Goal: Task Accomplishment & Management: Use online tool/utility

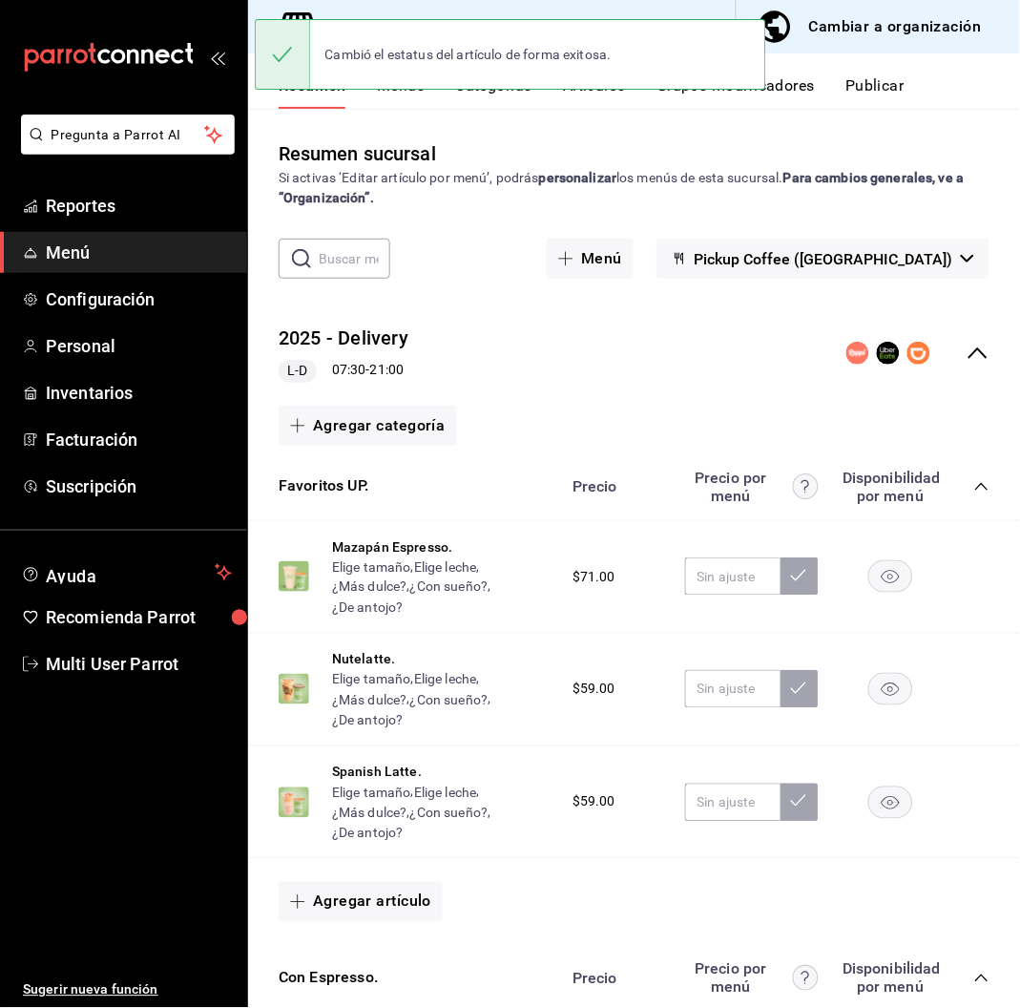
scroll to position [2416, 0]
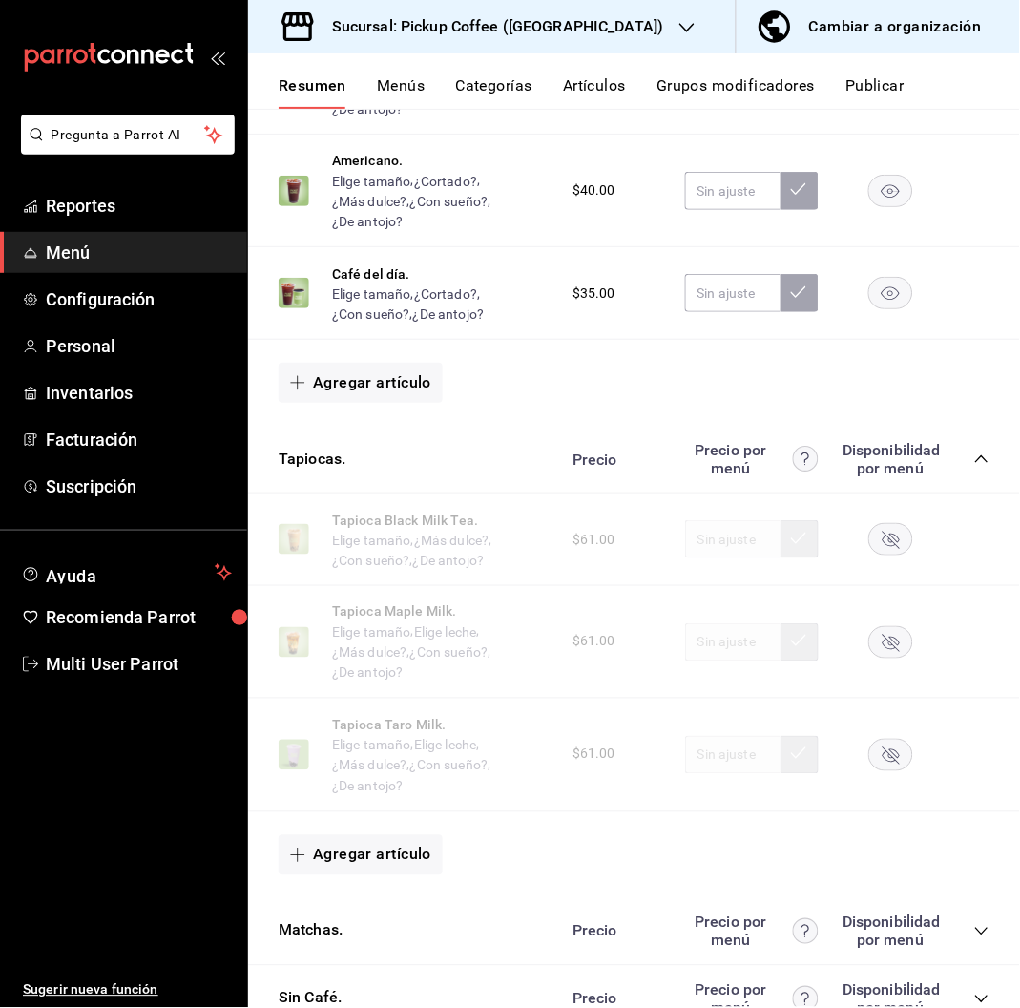
click at [679, 27] on icon "button" at bounding box center [686, 27] width 15 height 15
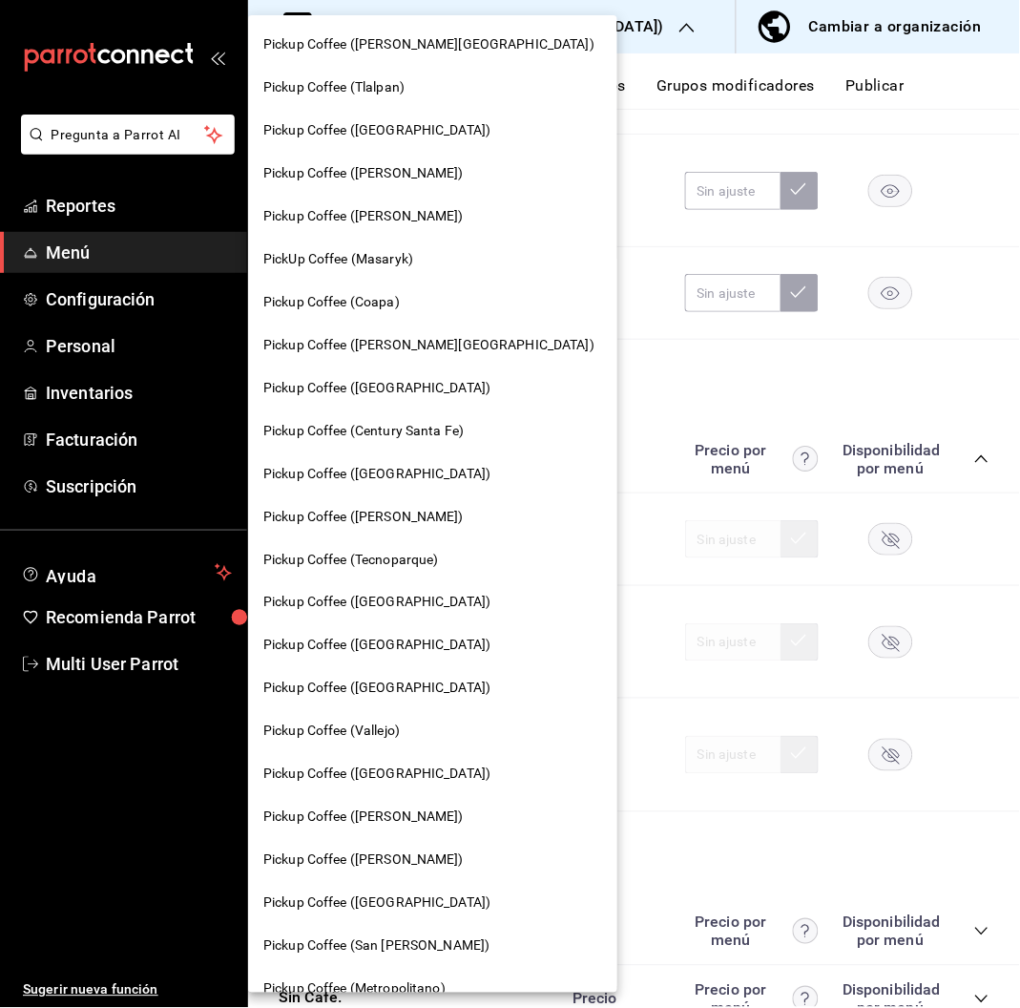
click at [406, 220] on span "Pickup Coffee ([PERSON_NAME])" at bounding box center [363, 216] width 200 height 20
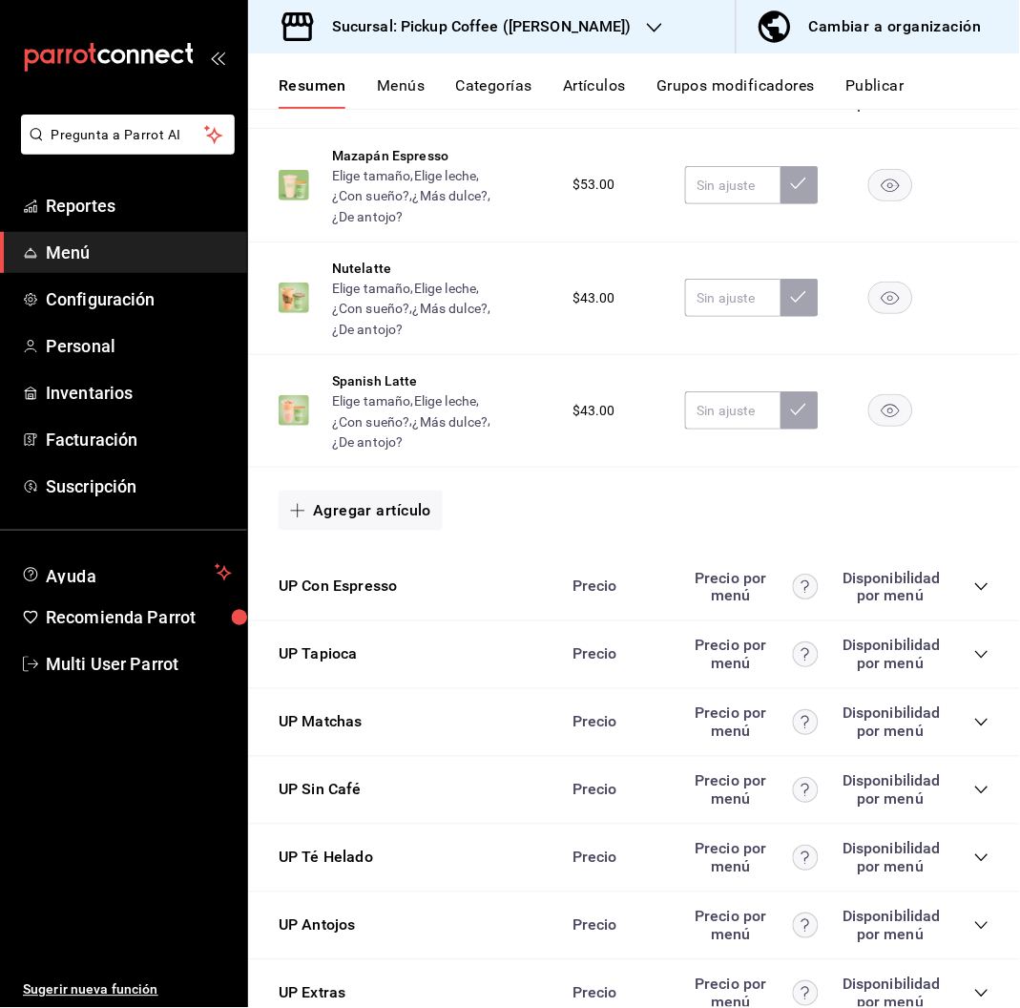
scroll to position [927, 0]
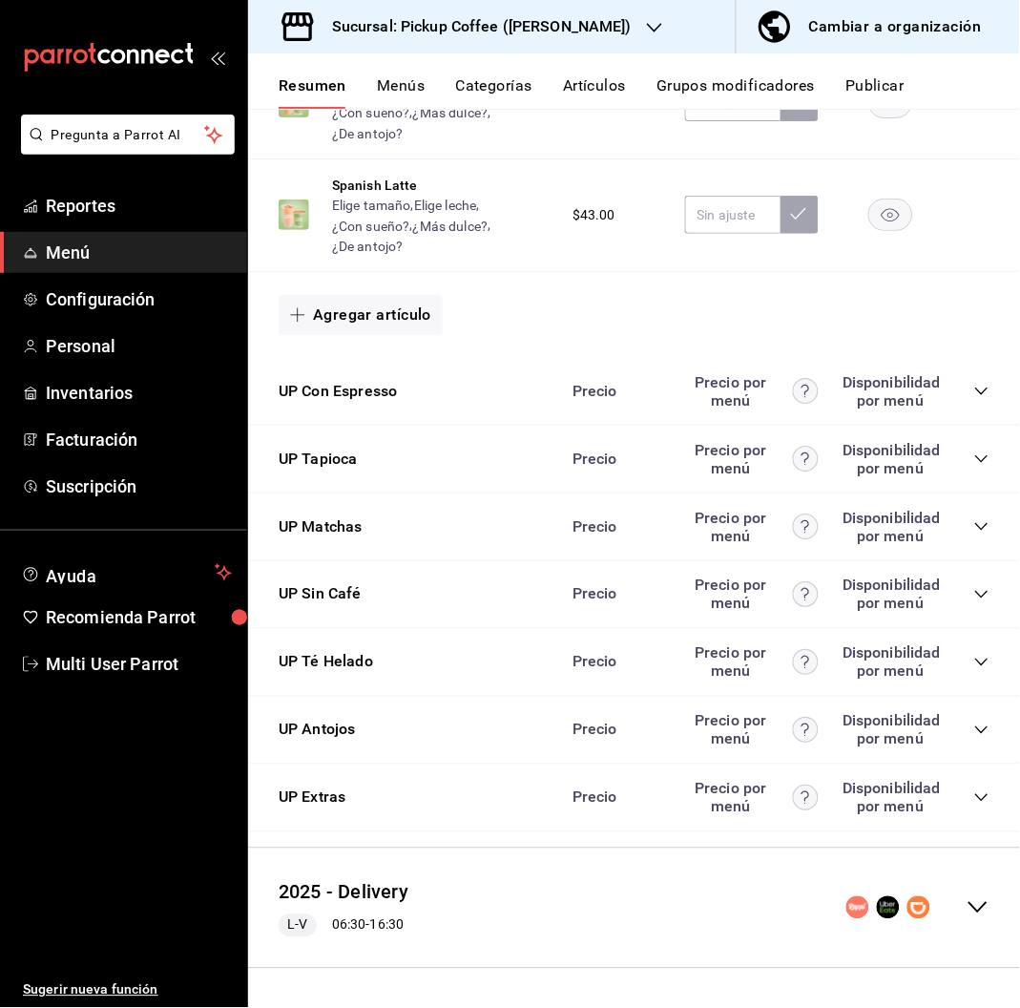
click at [974, 732] on icon "collapse-category-row" at bounding box center [981, 729] width 15 height 15
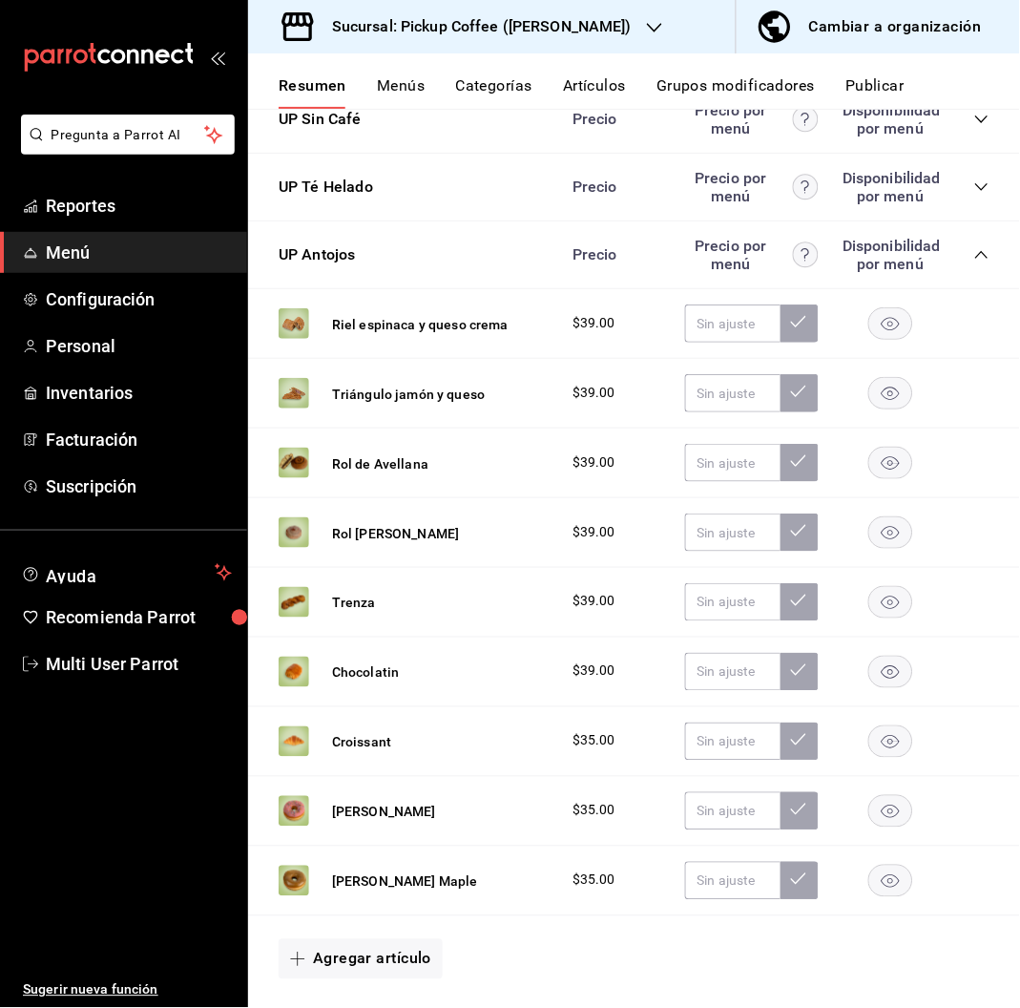
scroll to position [1641, 0]
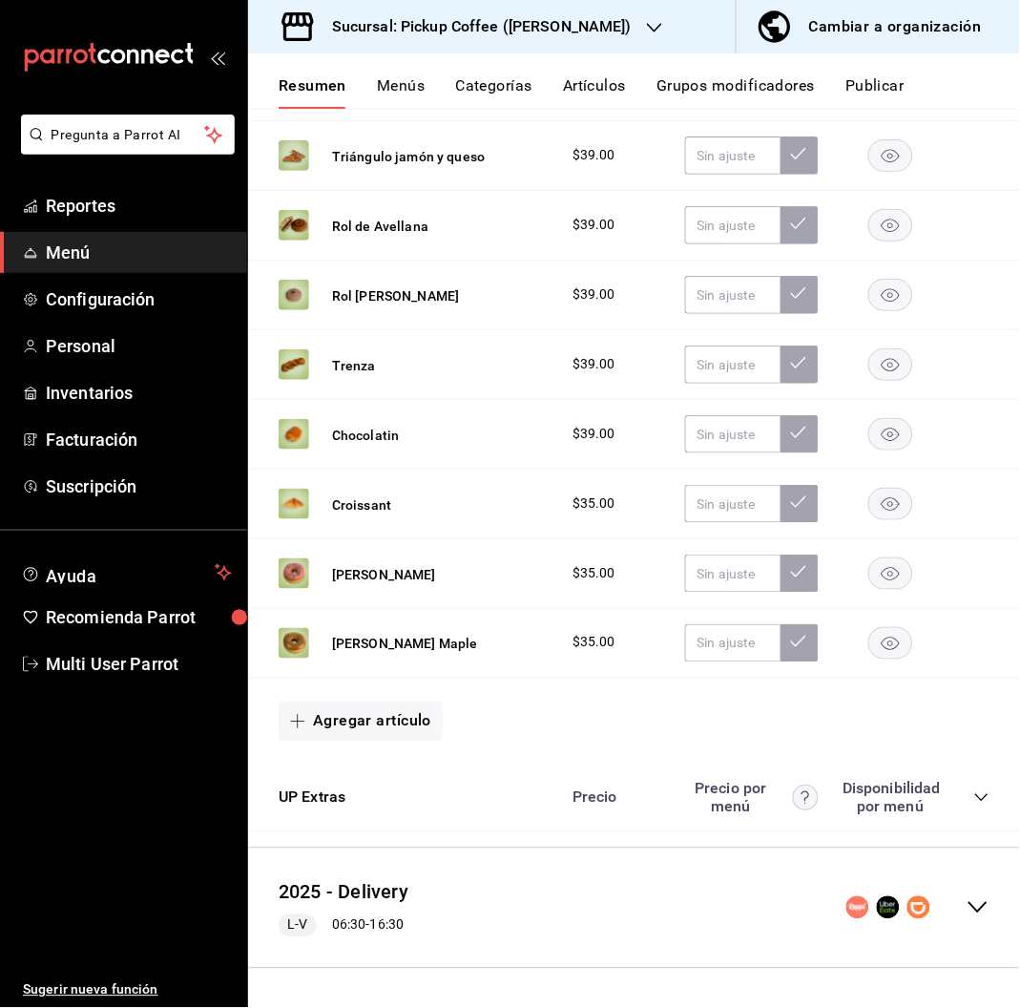
click at [873, 227] on rect "button" at bounding box center [891, 224] width 44 height 31
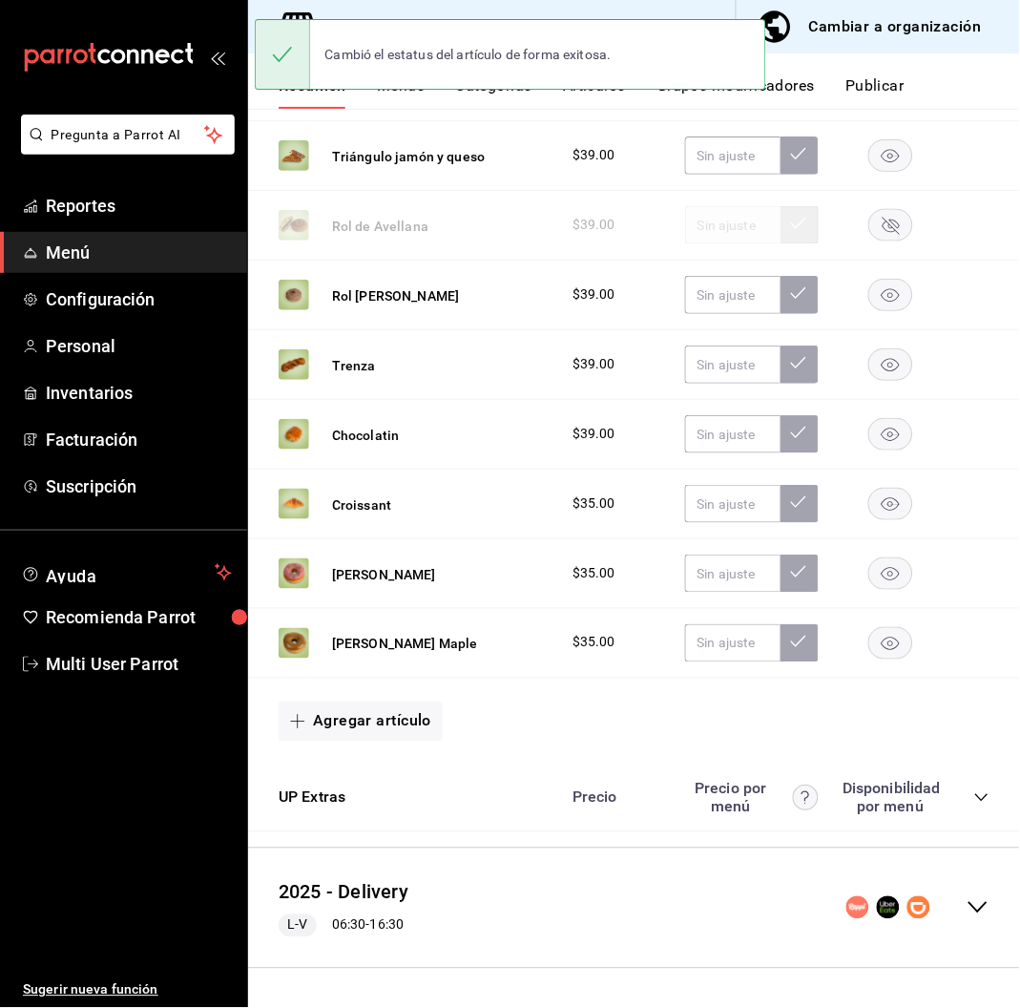
click at [880, 292] on rect "button" at bounding box center [891, 294] width 44 height 31
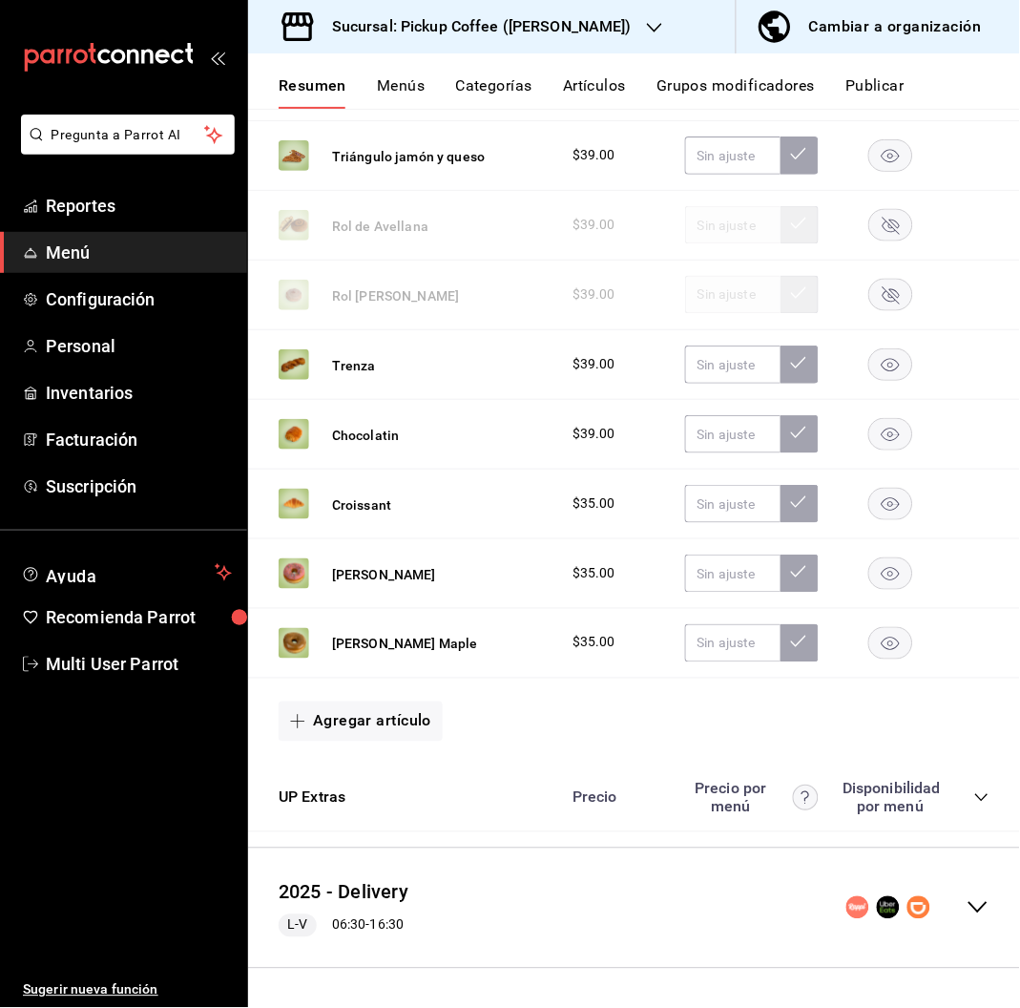
click at [869, 656] on rect "button" at bounding box center [891, 642] width 44 height 31
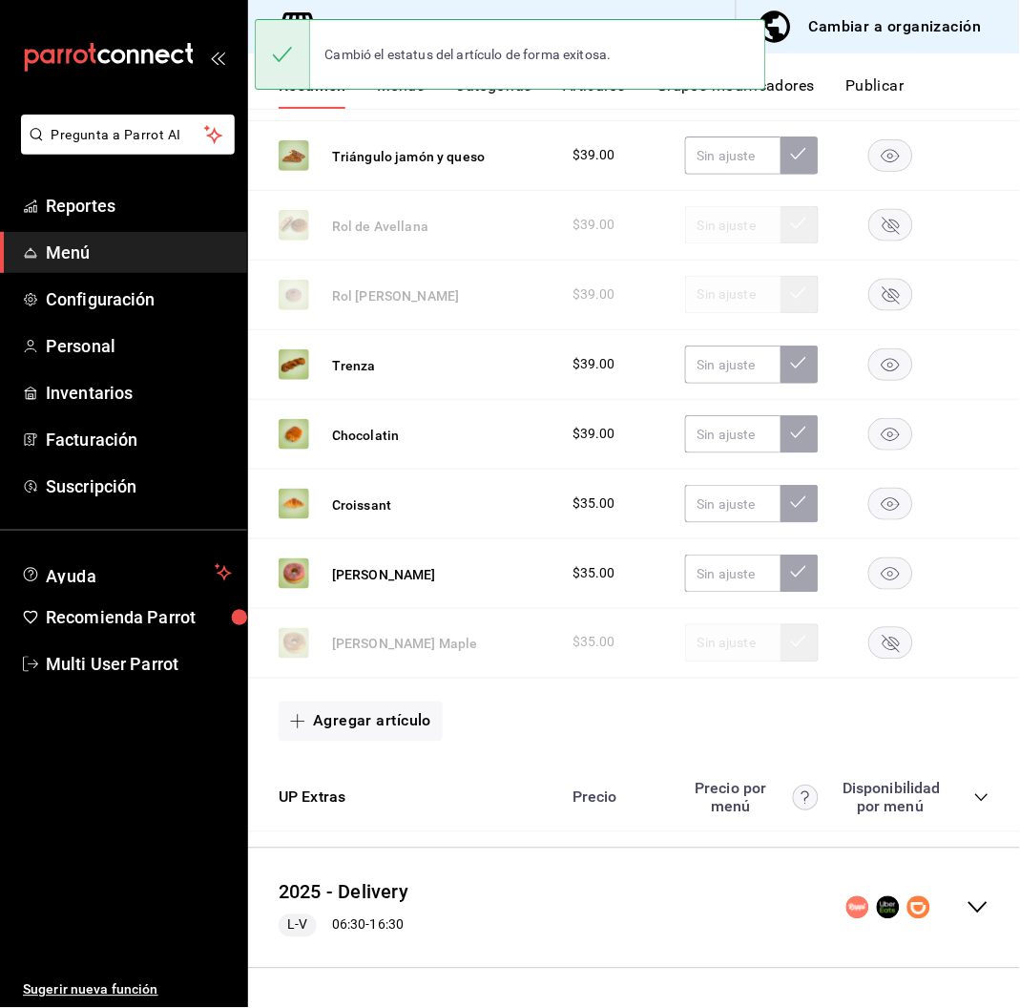
click at [883, 562] on rect "button" at bounding box center [891, 572] width 44 height 31
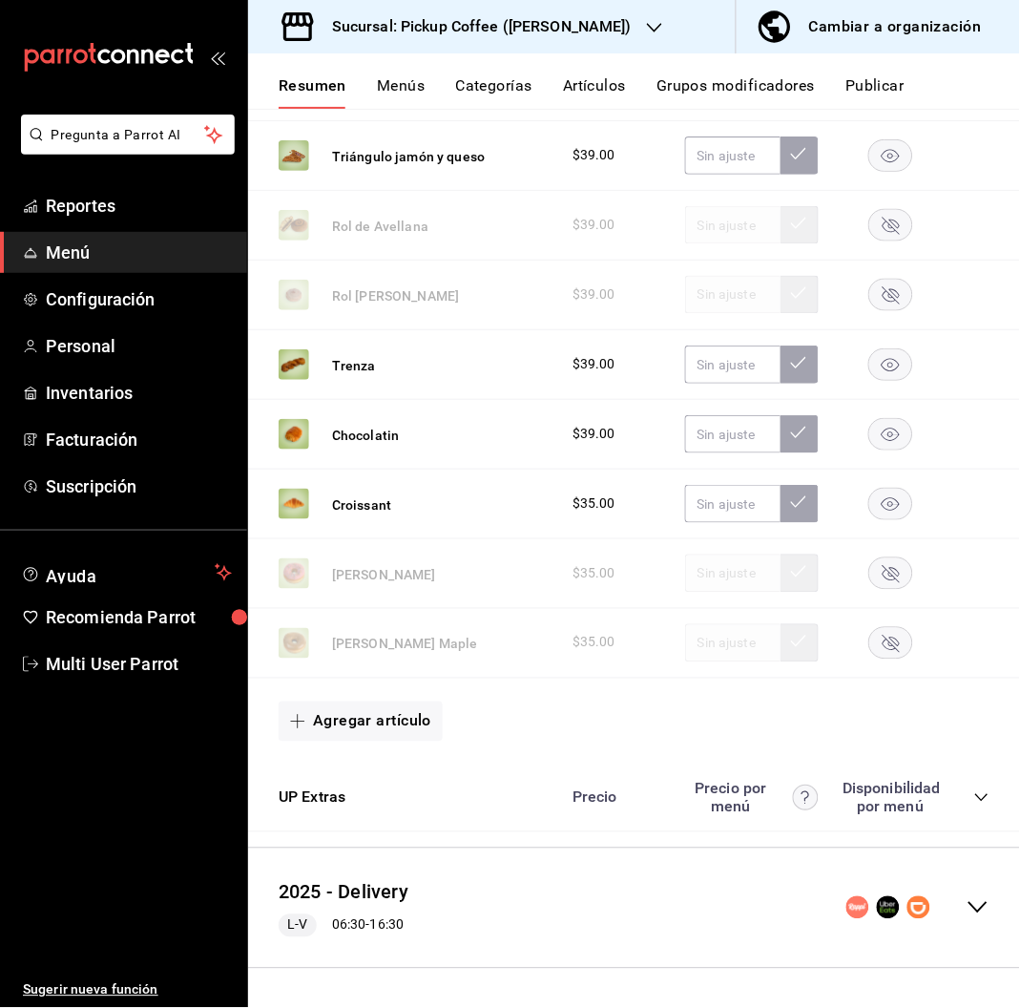
click at [869, 359] on rect "button" at bounding box center [891, 363] width 44 height 31
click at [853, 83] on button "Publicar" at bounding box center [874, 92] width 59 height 32
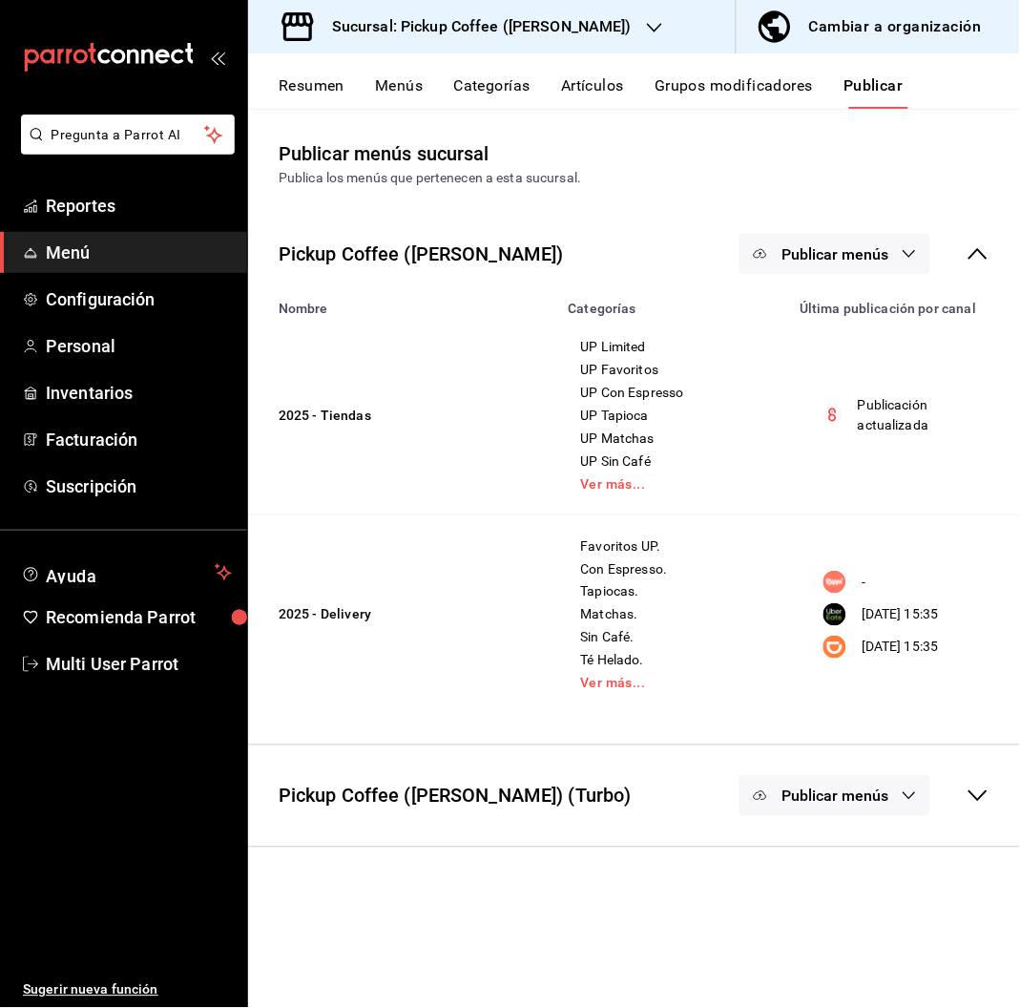
click at [827, 258] on span "Publicar menús" at bounding box center [834, 254] width 107 height 18
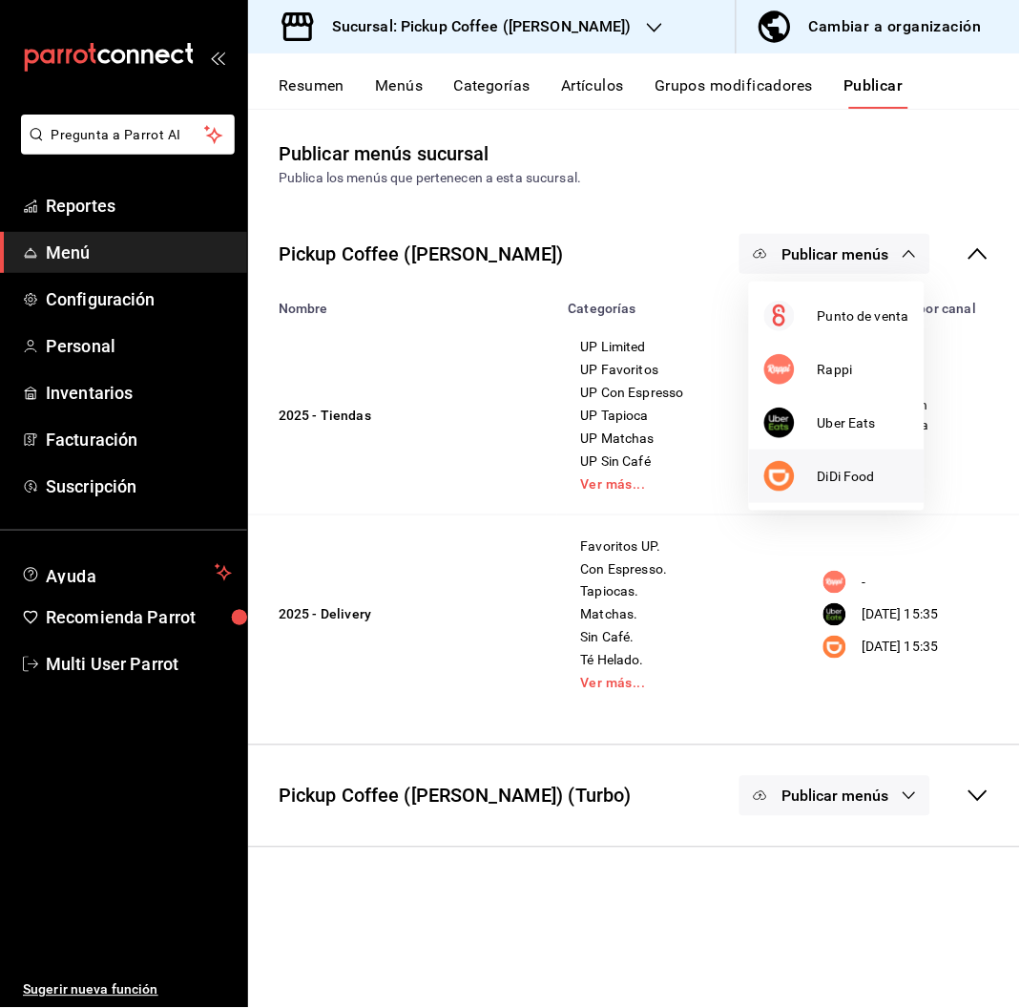
click at [840, 467] on span "DiDi Food" at bounding box center [864, 477] width 92 height 20
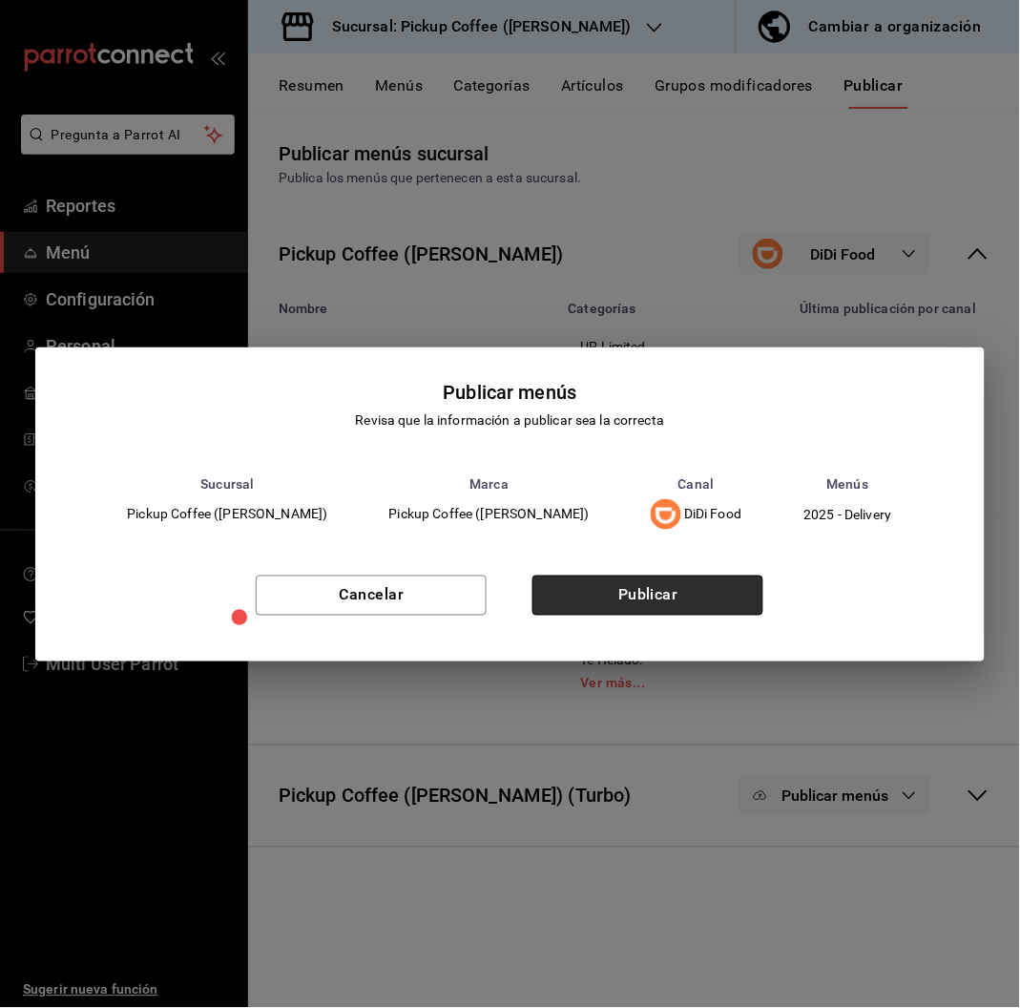
click at [605, 607] on button "Publicar" at bounding box center [647, 595] width 231 height 40
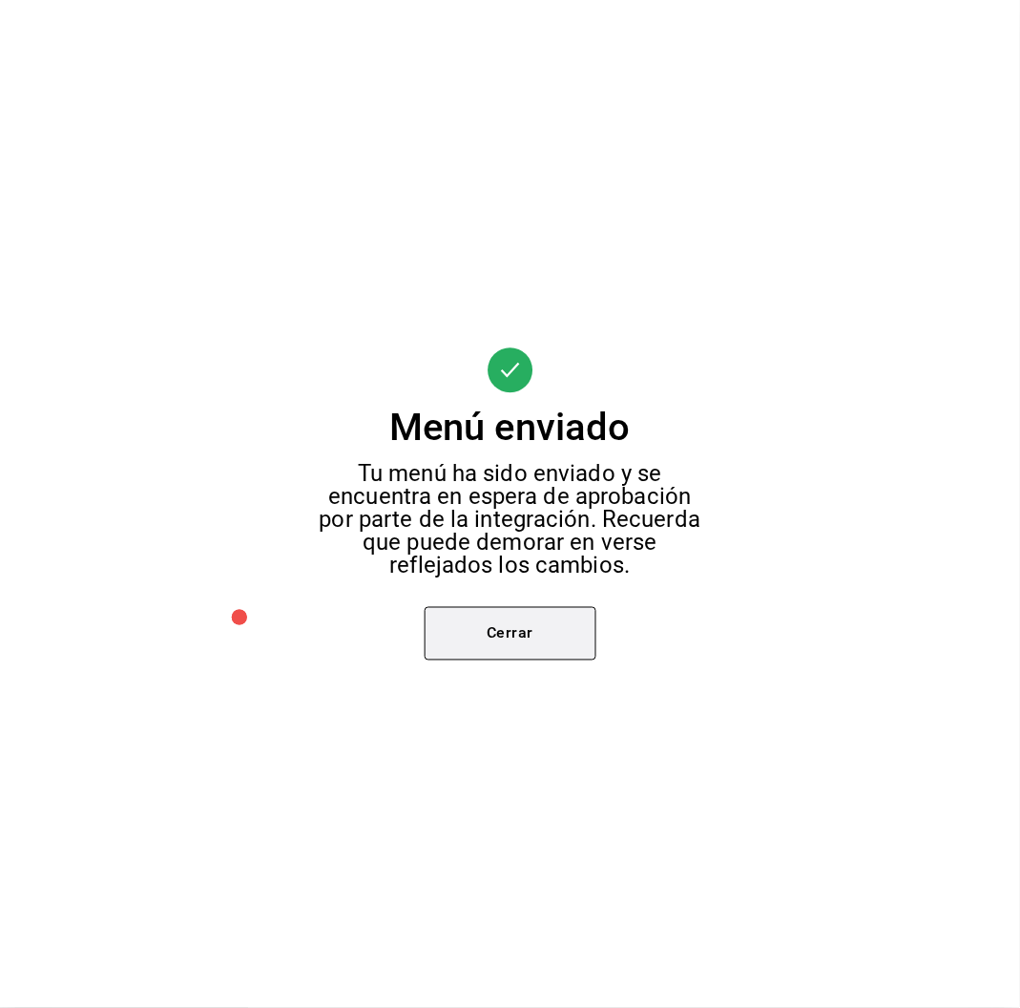
click at [537, 628] on button "Cerrar" at bounding box center [511, 633] width 172 height 53
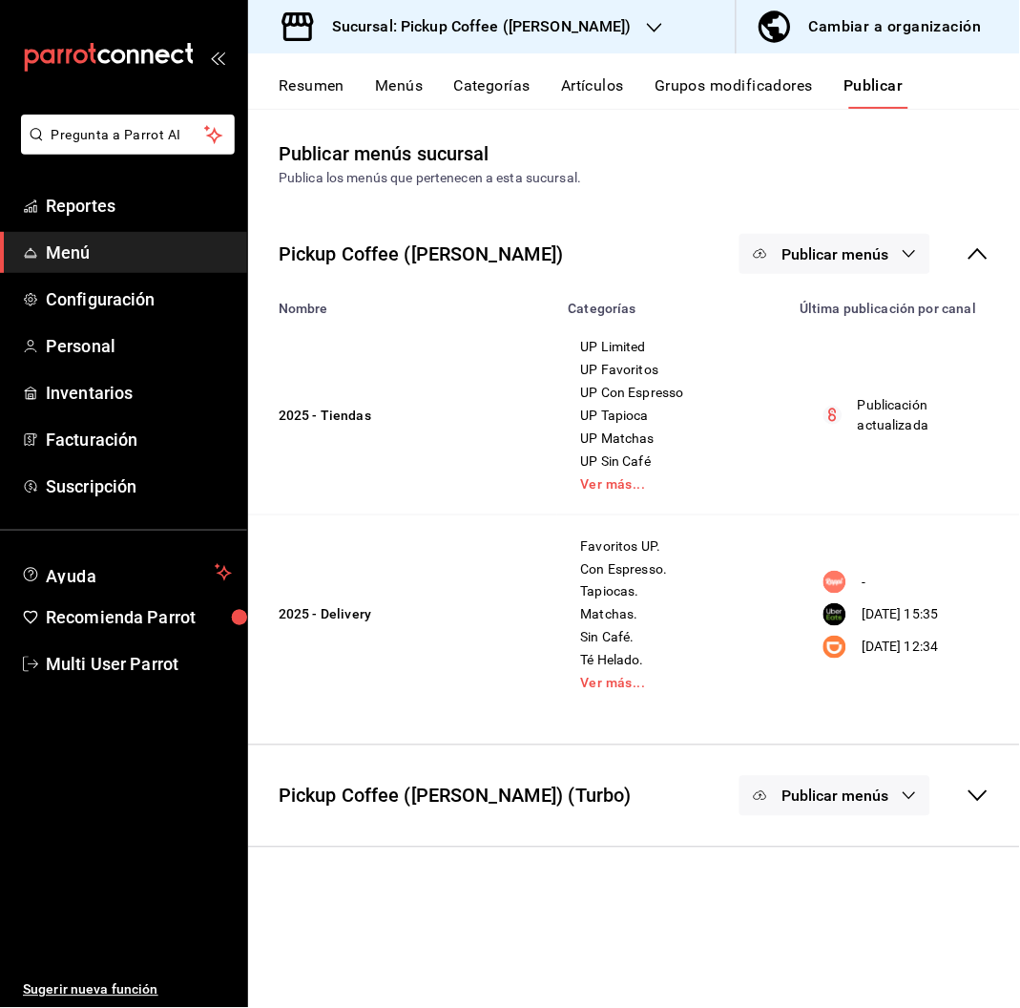
click at [830, 246] on span "Publicar menús" at bounding box center [834, 254] width 107 height 18
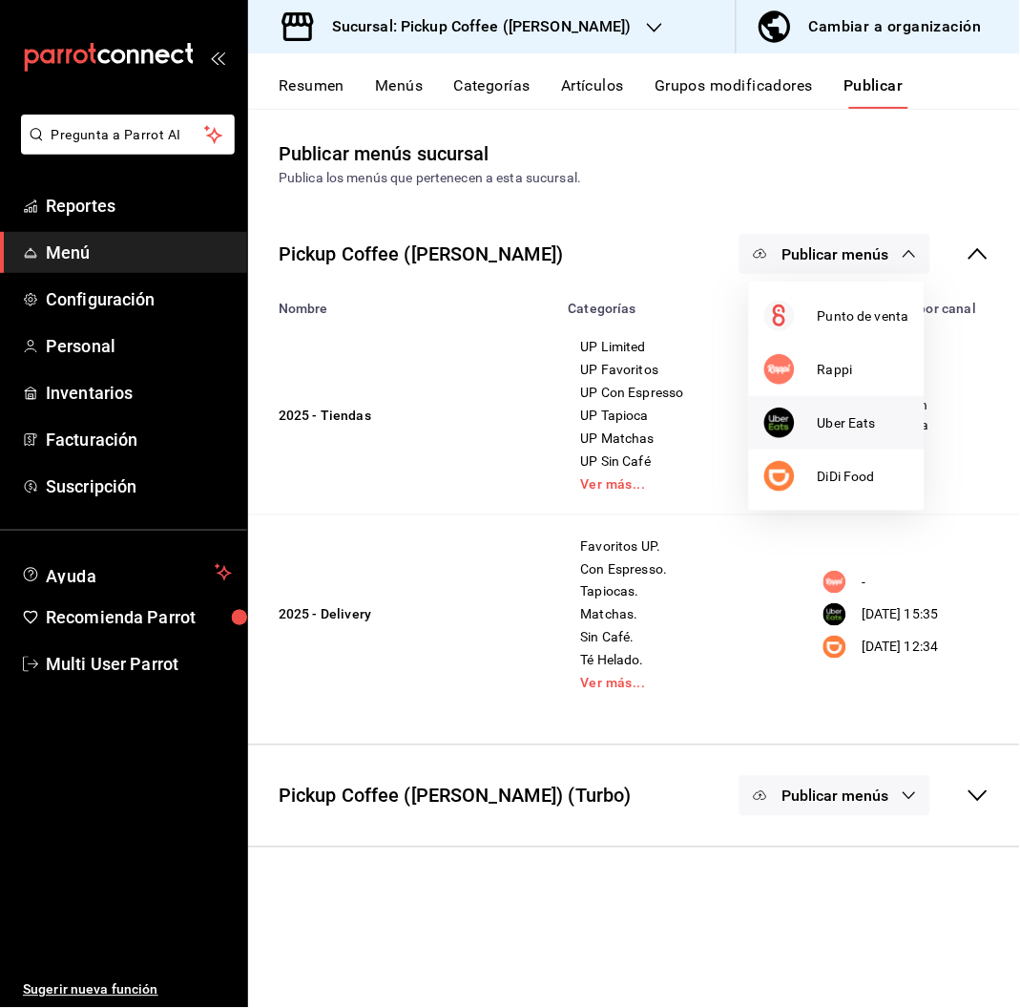
click at [843, 404] on li "Uber Eats" at bounding box center [837, 422] width 176 height 53
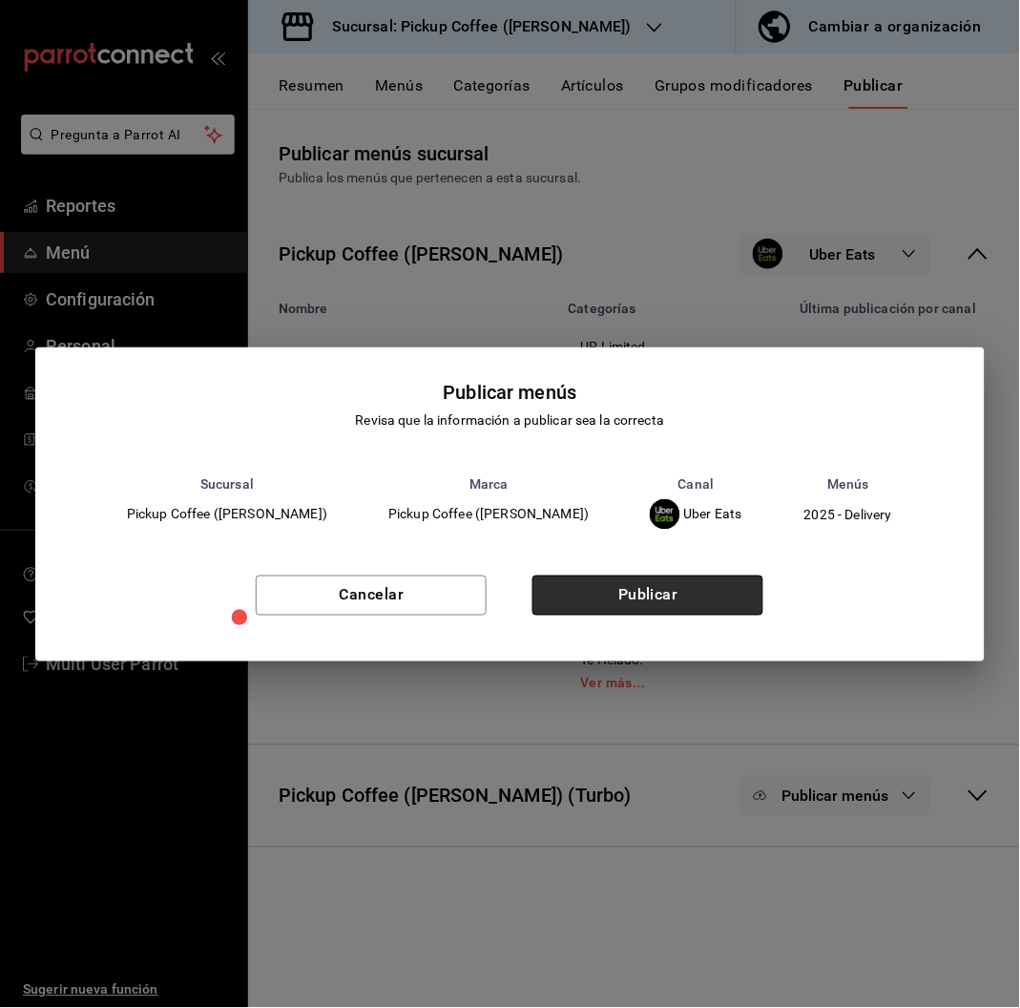
click at [682, 596] on button "Publicar" at bounding box center [647, 595] width 231 height 40
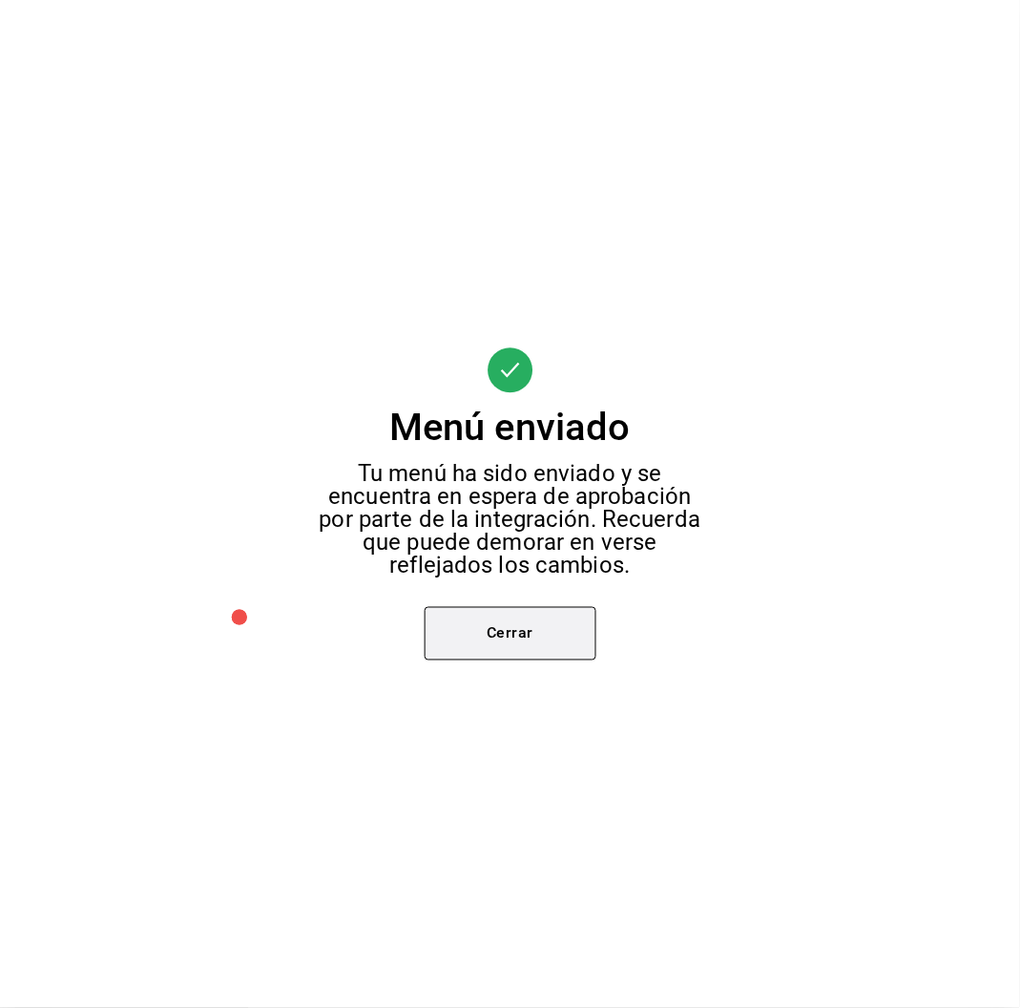
click at [526, 634] on button "Cerrar" at bounding box center [511, 633] width 172 height 53
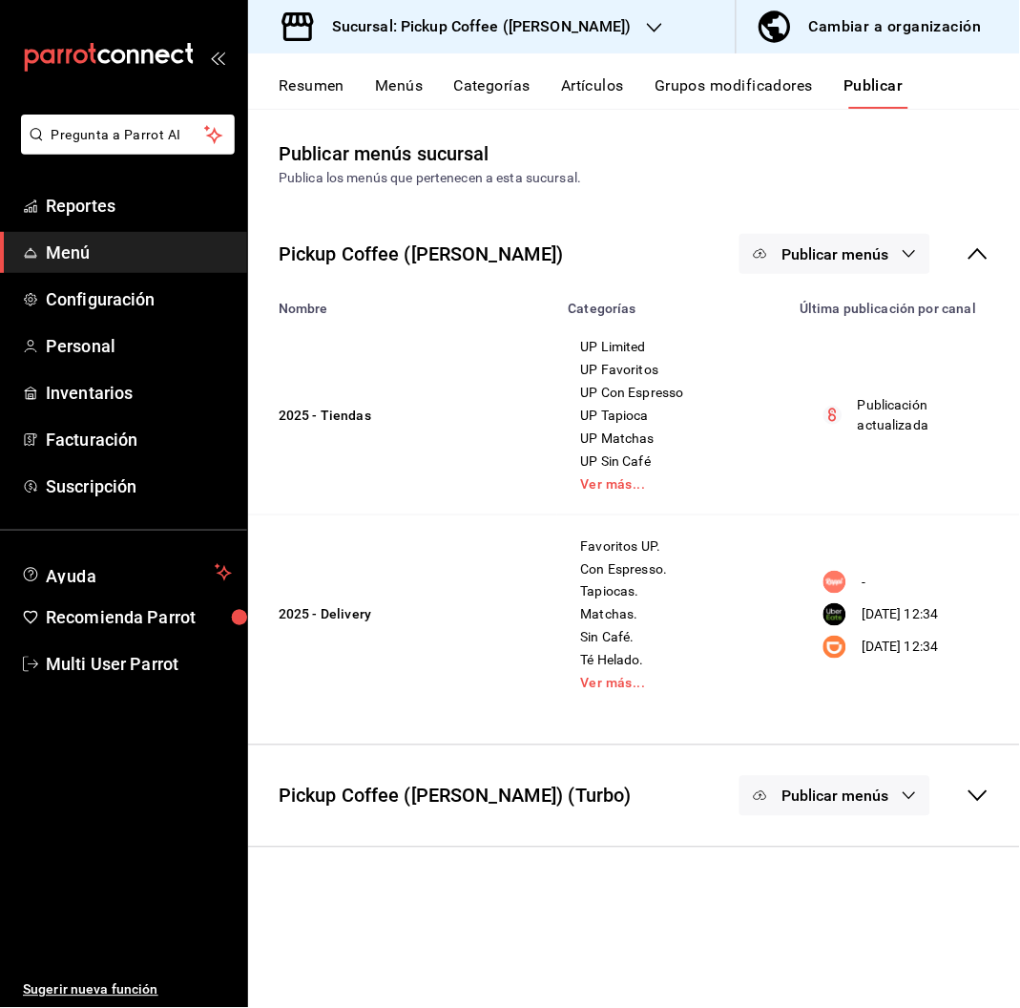
click at [530, 21] on h3 "Sucursal: Pickup Coffee ([PERSON_NAME])" at bounding box center [474, 26] width 315 height 23
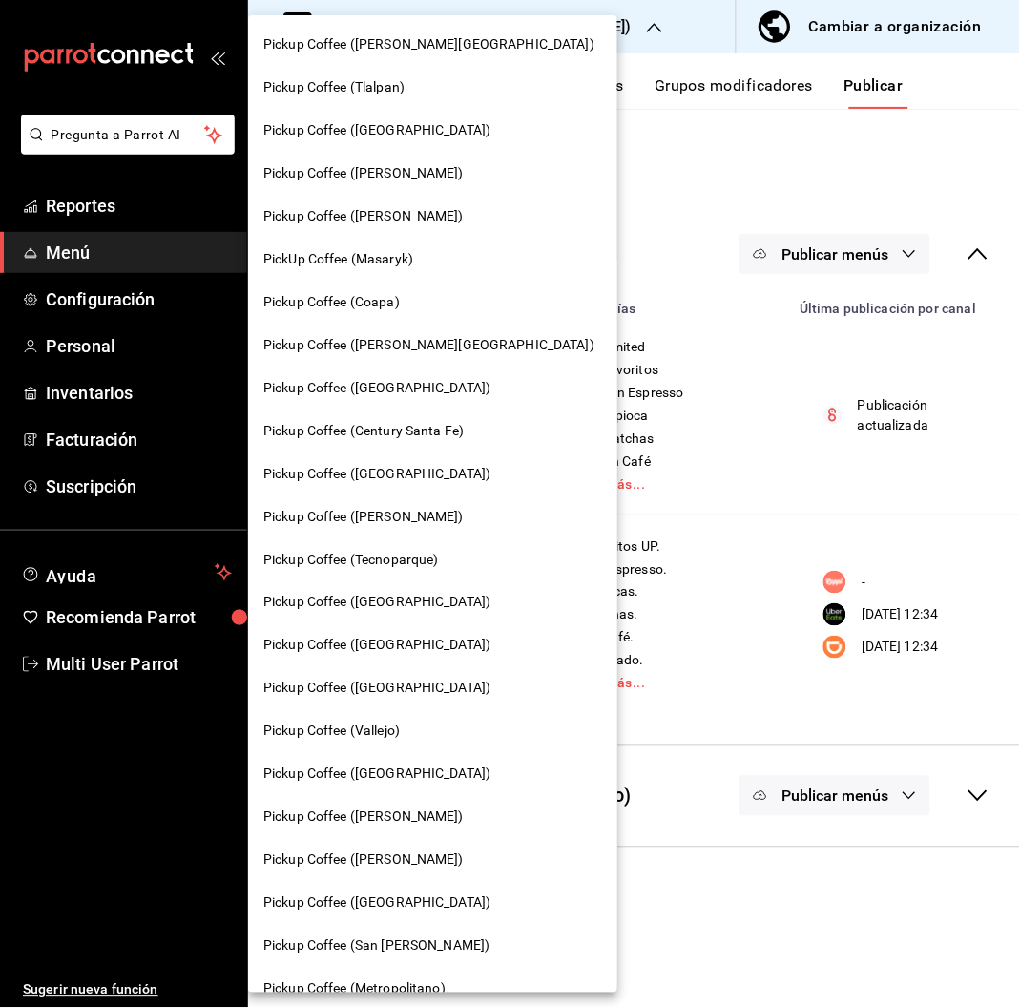
click at [428, 38] on span "Pickup Coffee ([PERSON_NAME][GEOGRAPHIC_DATA])" at bounding box center [428, 44] width 331 height 20
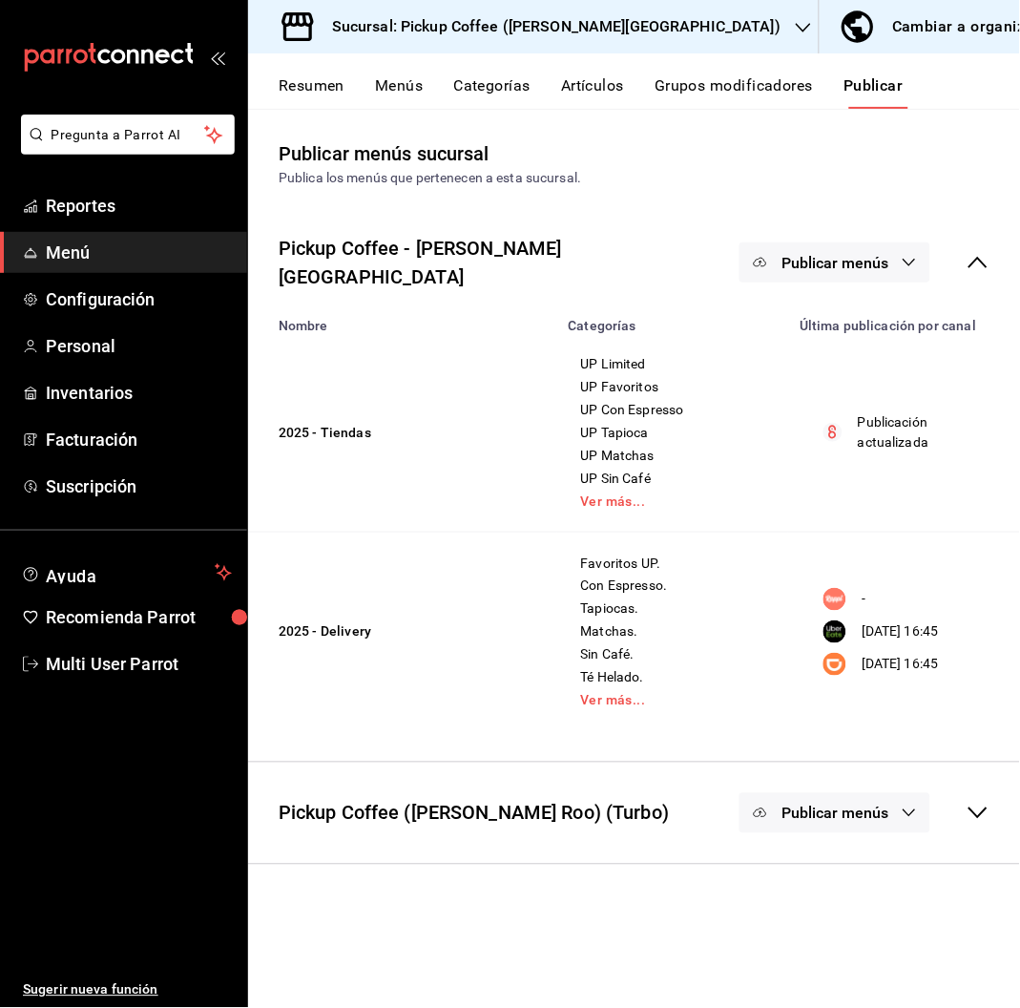
click at [309, 85] on button "Resumen" at bounding box center [312, 92] width 66 height 32
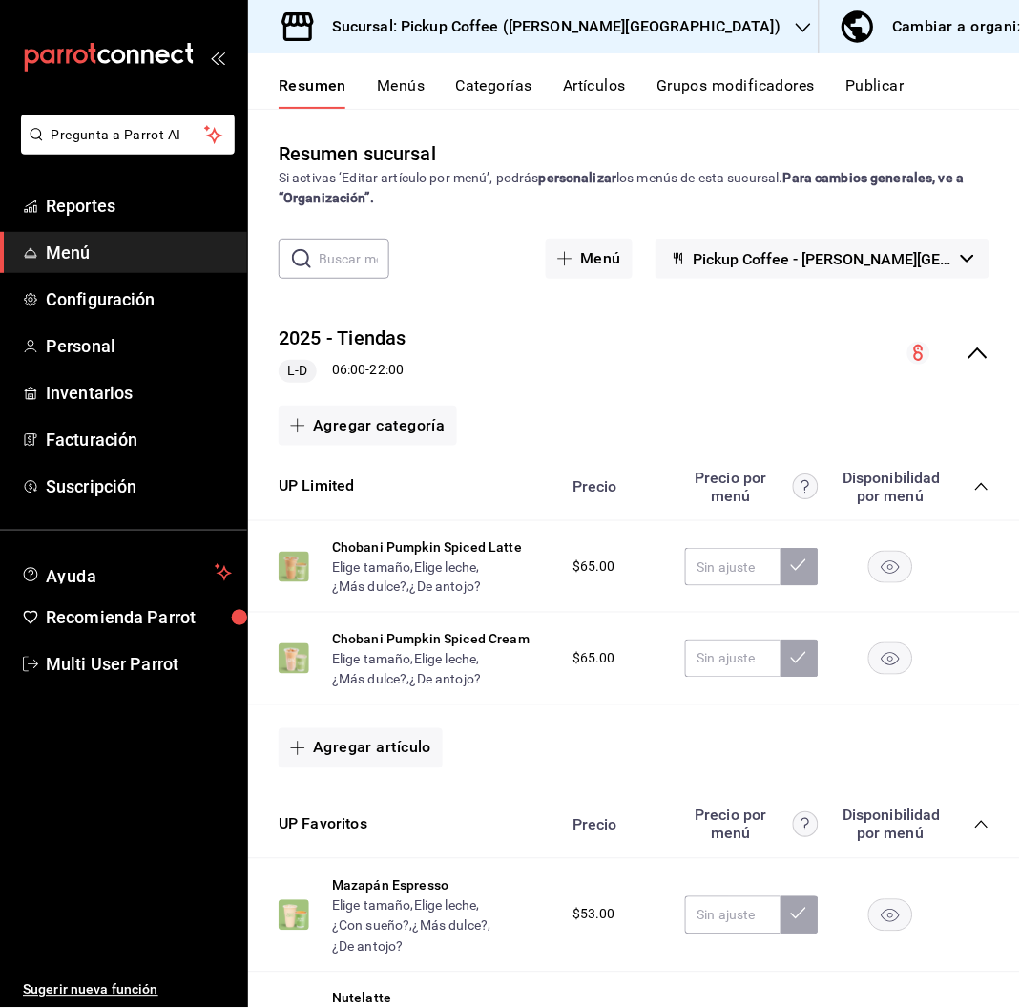
click at [968, 348] on icon "collapse-menu-row" at bounding box center [977, 352] width 19 height 11
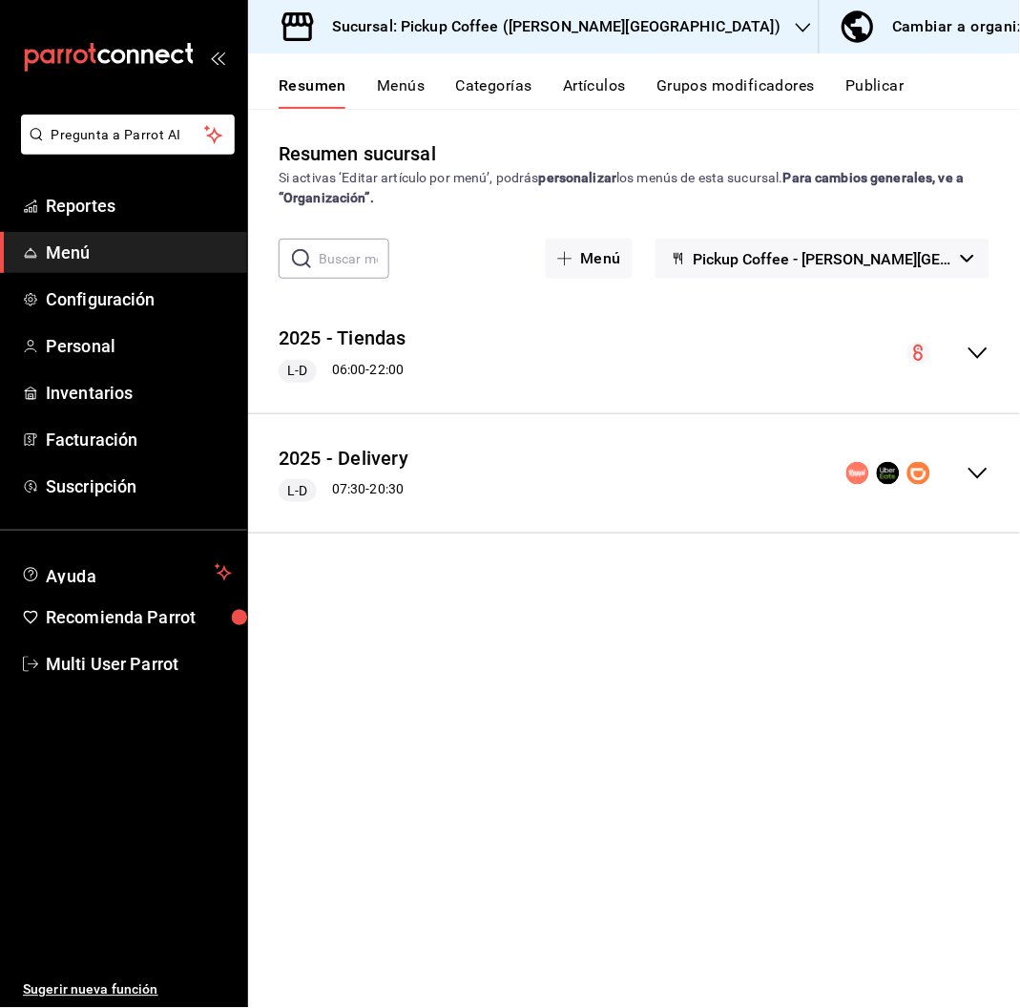
click at [988, 469] on icon "collapse-menu-row" at bounding box center [978, 473] width 23 height 23
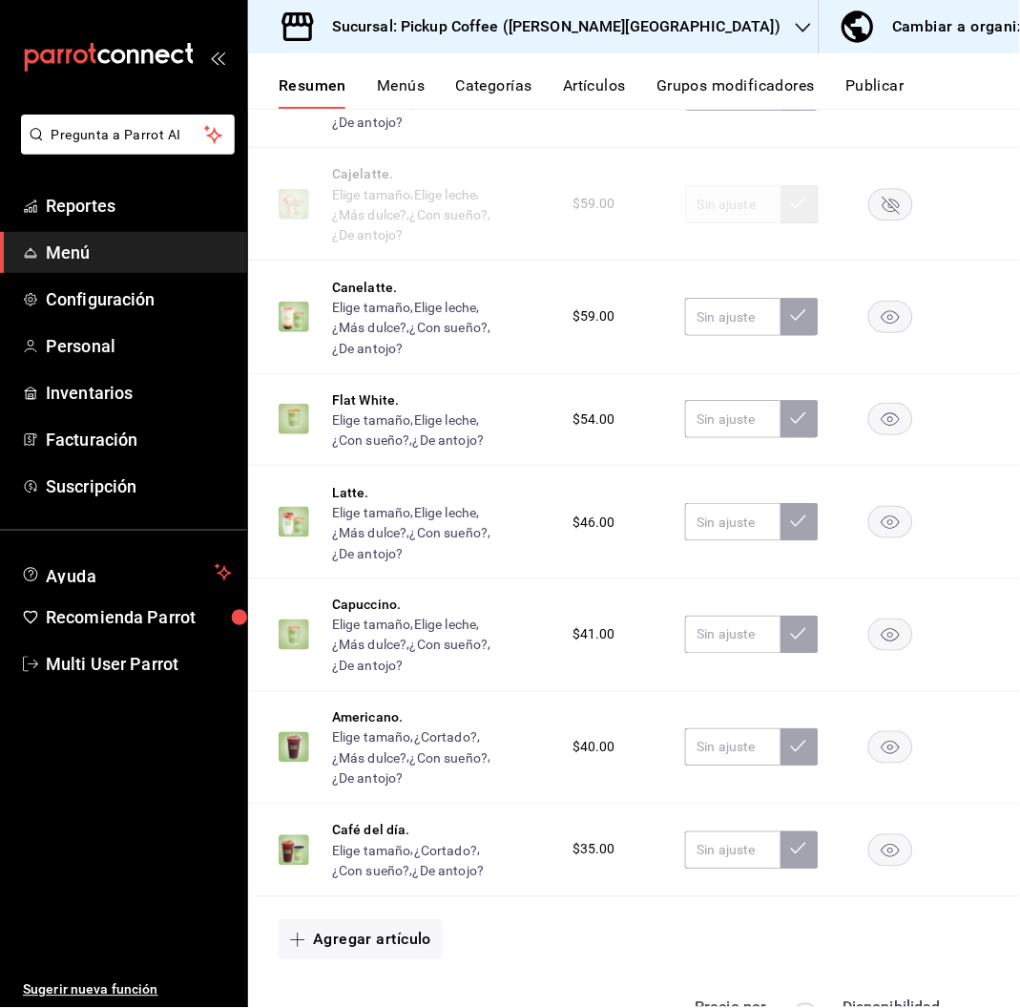
scroll to position [2416, 0]
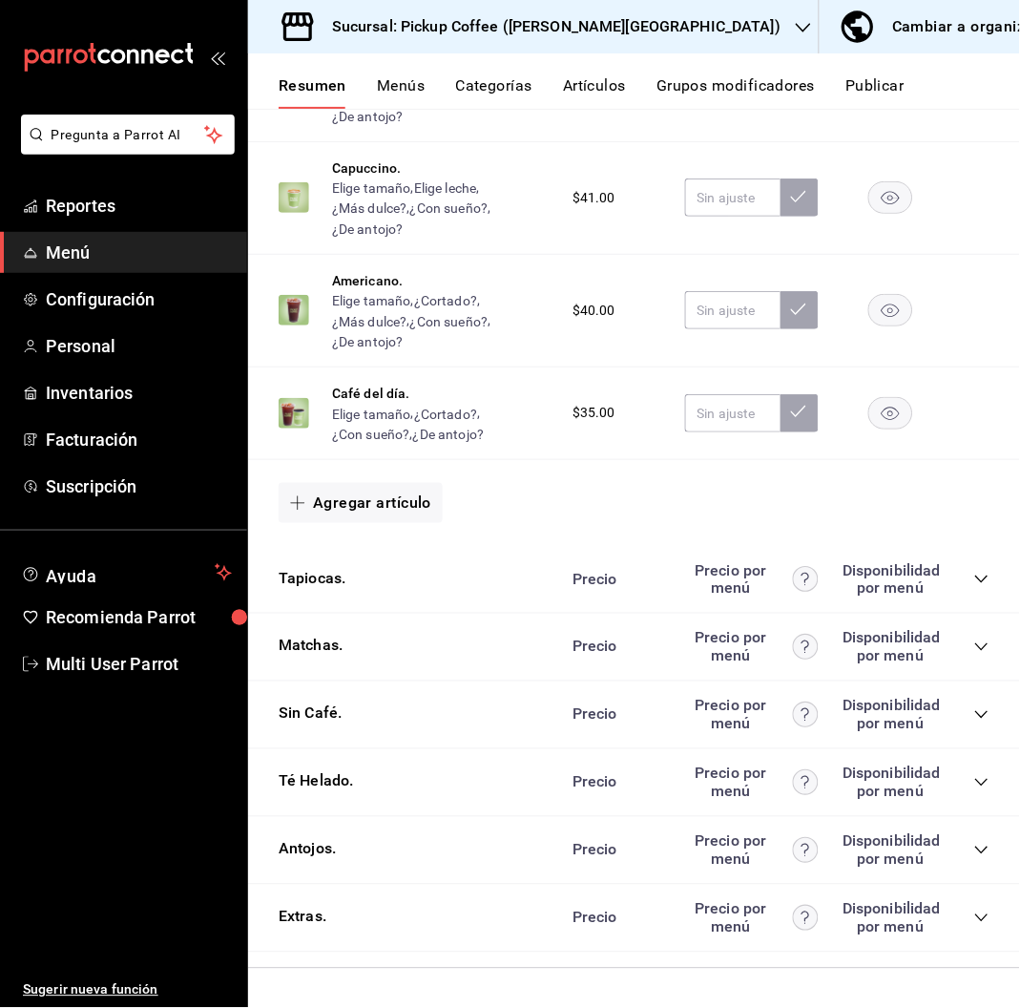
click at [974, 852] on icon "collapse-category-row" at bounding box center [981, 850] width 15 height 15
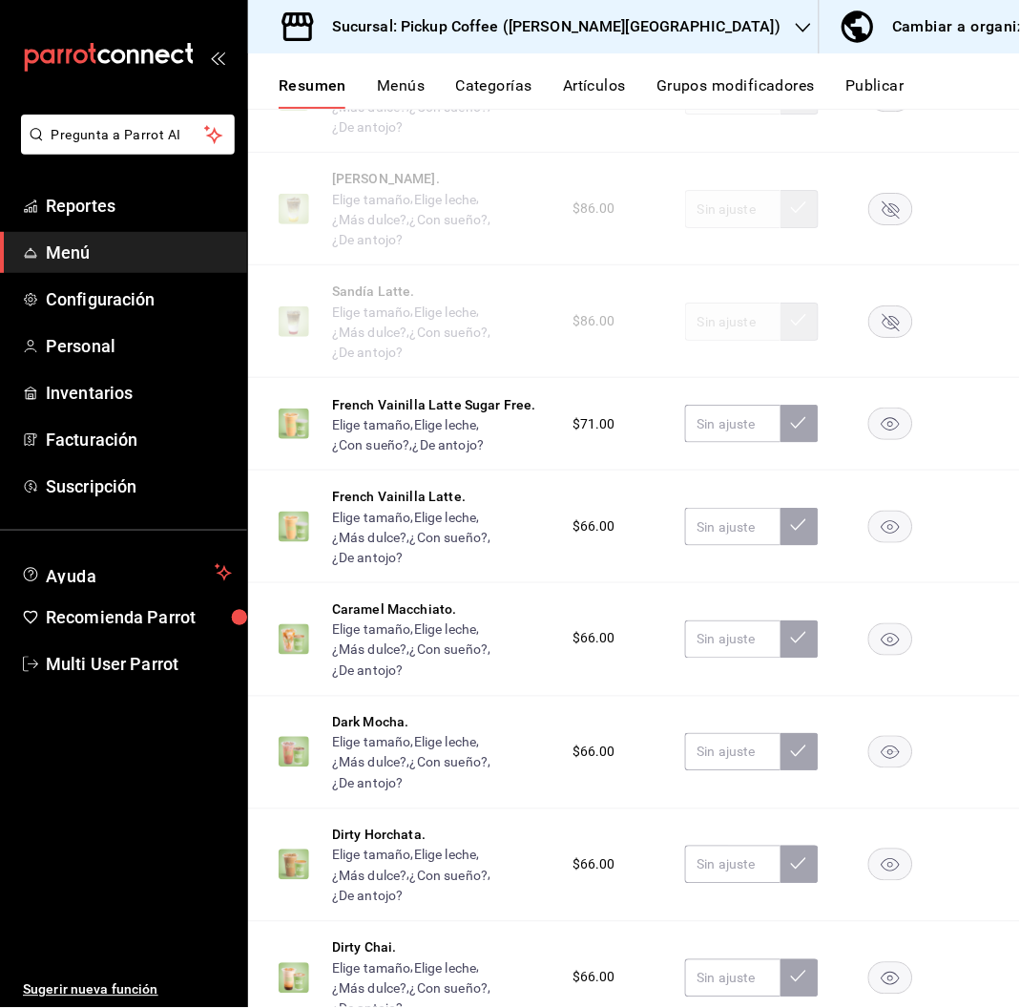
scroll to position [800, 0]
